Goal: Task Accomplishment & Management: Complete application form

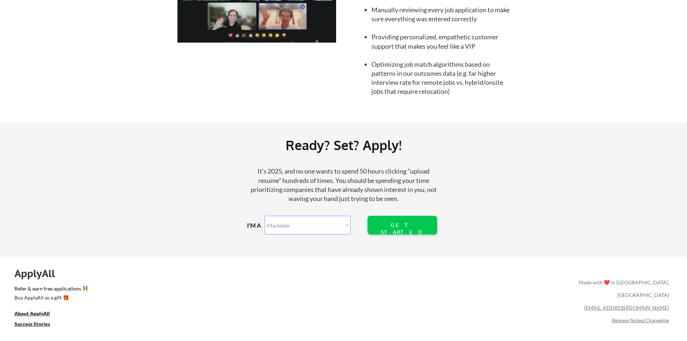
scroll to position [757, 0]
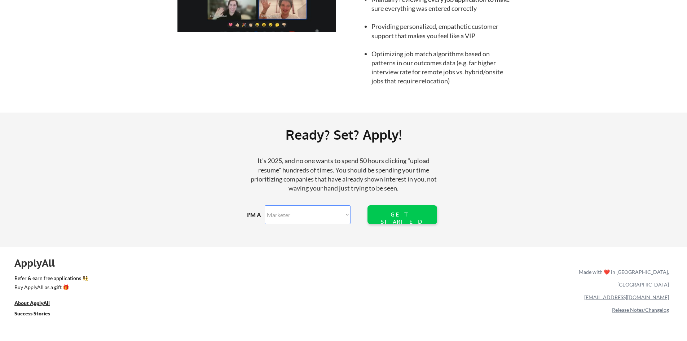
click at [309, 213] on select "Marketer Software Engineering Product Management Customer Success Sales UI/UX/P…" at bounding box center [308, 214] width 86 height 19
select select ""marketing___comms""
click at [265, 205] on select "Marketer Software Engineering Product Management Customer Success Sales UI/UX/P…" at bounding box center [308, 214] width 86 height 19
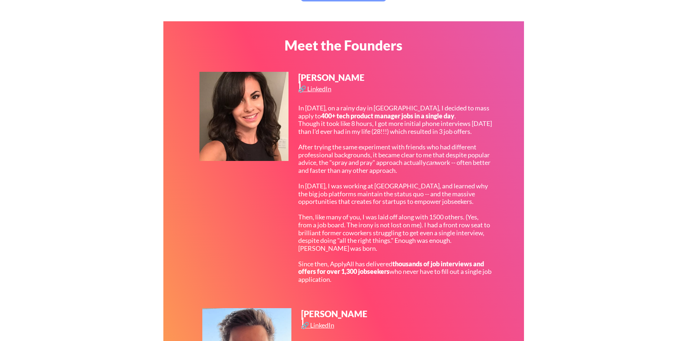
scroll to position [168, 0]
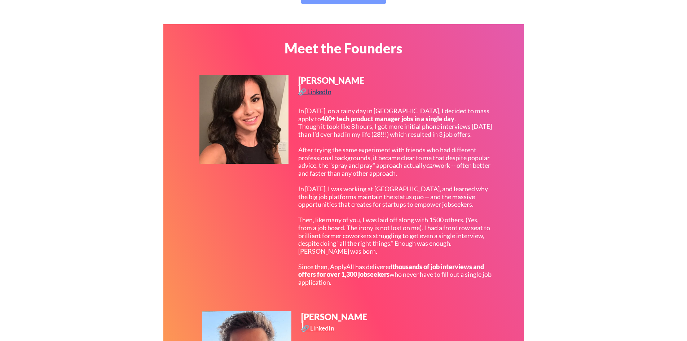
click at [317, 94] on div "🔗 LinkedIn" at bounding box center [315, 91] width 35 height 6
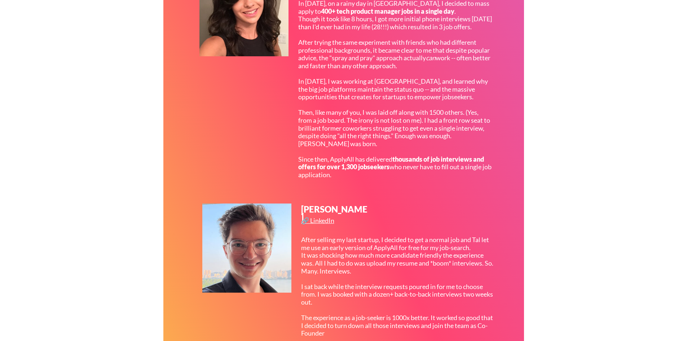
scroll to position [313, 0]
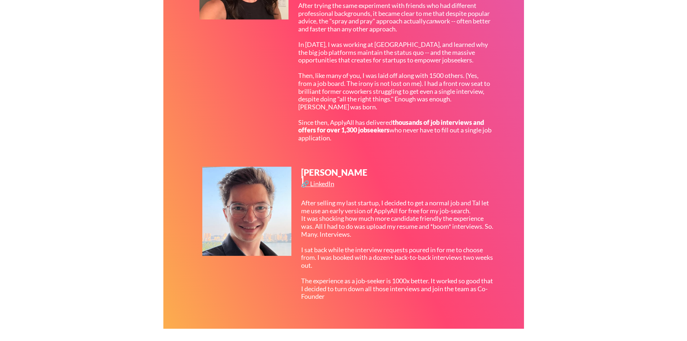
click at [324, 179] on div "[PERSON_NAME] 🔗 LinkedIn After selling my last startup, I decided to get a norm…" at bounding box center [349, 241] width 295 height 149
click at [321, 183] on div "🔗 LinkedIn" at bounding box center [318, 183] width 35 height 6
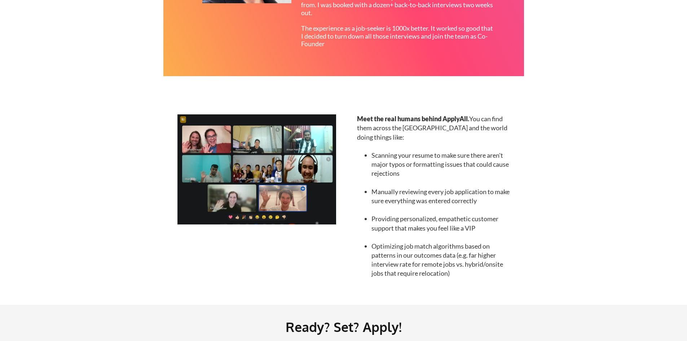
scroll to position [781, 0]
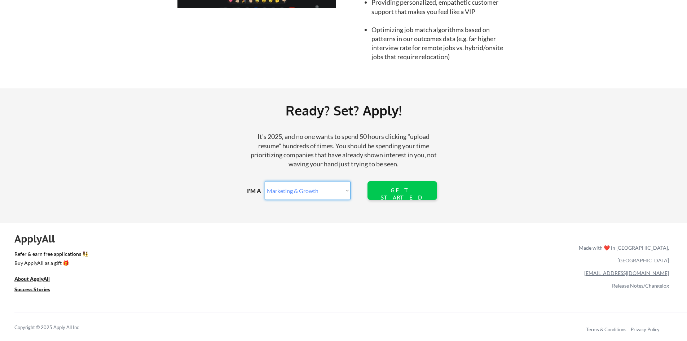
click at [323, 185] on select "Marketer Software Engineering Product Management Customer Success Sales UI/UX/P…" at bounding box center [308, 190] width 86 height 19
click at [386, 191] on div "GET STARTED" at bounding box center [402, 194] width 46 height 14
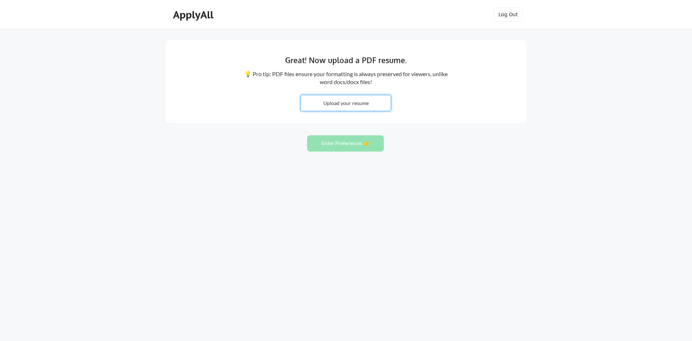
click at [350, 105] on input "file" at bounding box center [346, 103] width 90 height 16
click at [600, 135] on div "Great! Now upload a PDF resume. 💡 Pro tip: PDF files ensure your formatting is …" at bounding box center [346, 170] width 692 height 341
